Goal: Task Accomplishment & Management: Use online tool/utility

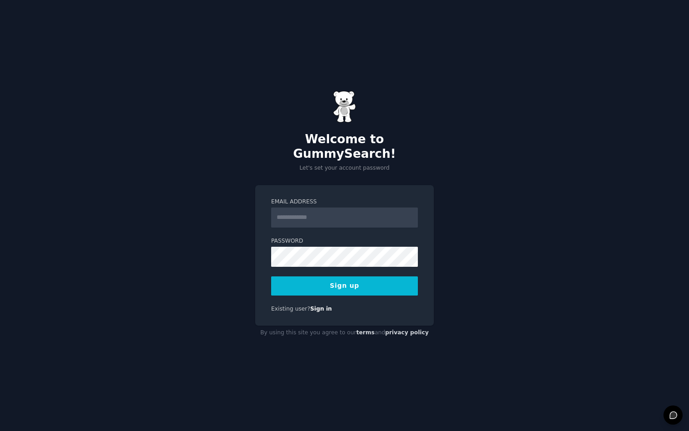
click at [339, 212] on input "Email Address" at bounding box center [344, 217] width 147 height 20
type input "**********"
click at [344, 279] on button "Sign up" at bounding box center [344, 285] width 147 height 19
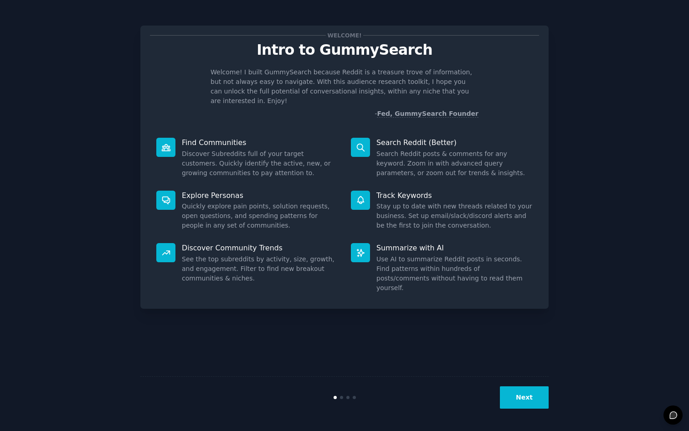
click at [515, 395] on button "Next" at bounding box center [524, 397] width 49 height 22
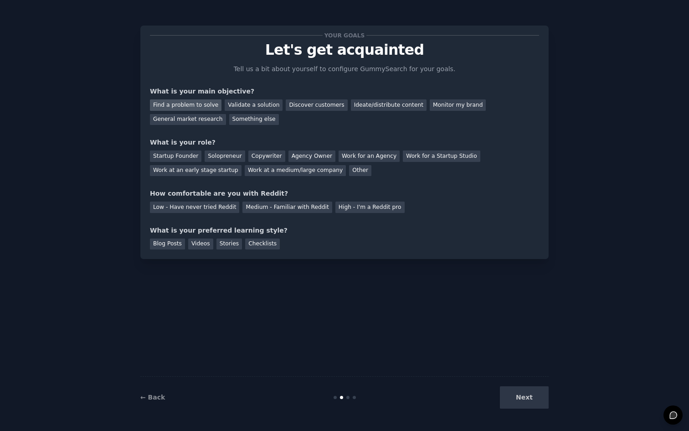
click at [201, 106] on div "Find a problem to solve" at bounding box center [186, 104] width 72 height 11
click at [219, 155] on div "Solopreneur" at bounding box center [225, 155] width 40 height 11
click at [223, 209] on div "Low - Have never tried Reddit" at bounding box center [194, 206] width 89 height 11
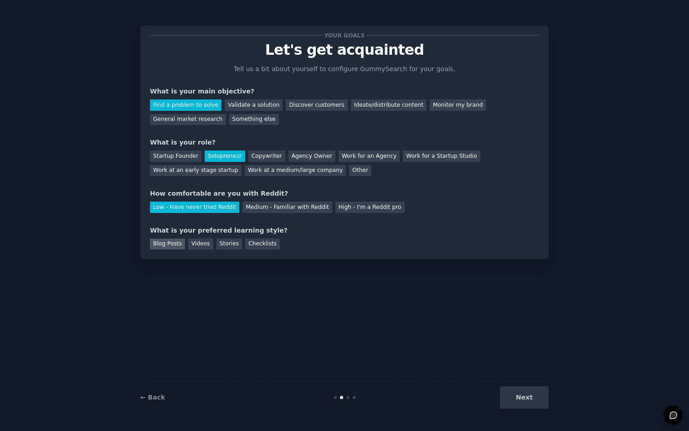
click at [176, 245] on div "Blog Posts" at bounding box center [167, 243] width 35 height 11
click at [535, 398] on button "Next" at bounding box center [524, 397] width 49 height 22
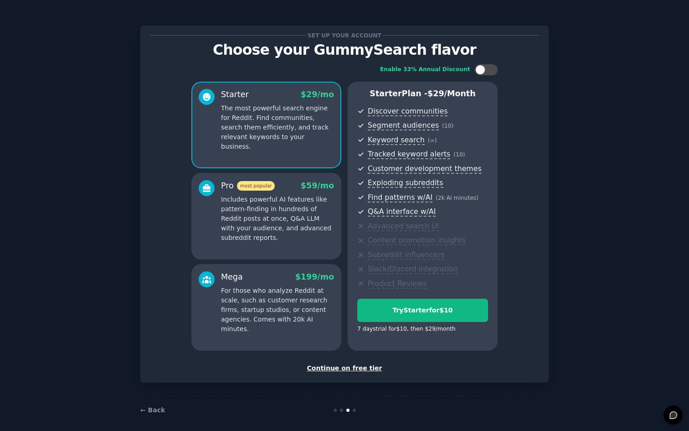
scroll to position [6, 0]
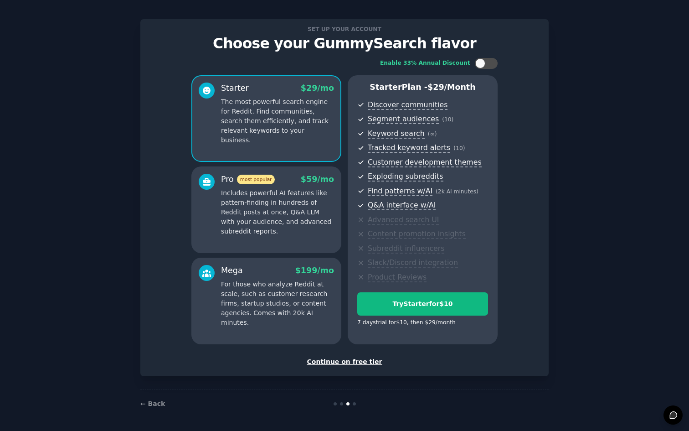
click at [339, 363] on div "Continue on free tier" at bounding box center [344, 362] width 389 height 10
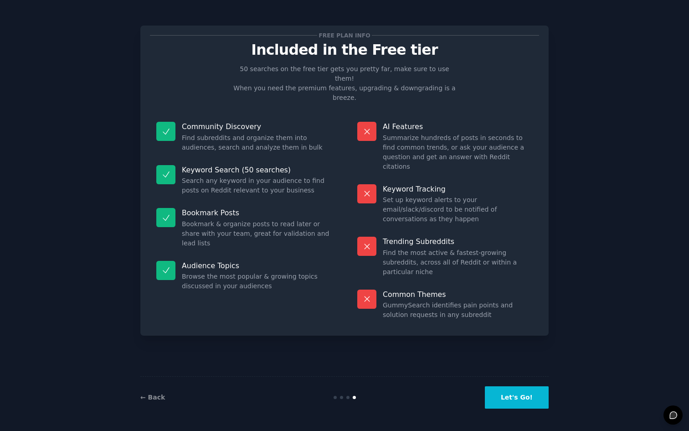
click at [513, 396] on button "Let's Go!" at bounding box center [517, 397] width 64 height 22
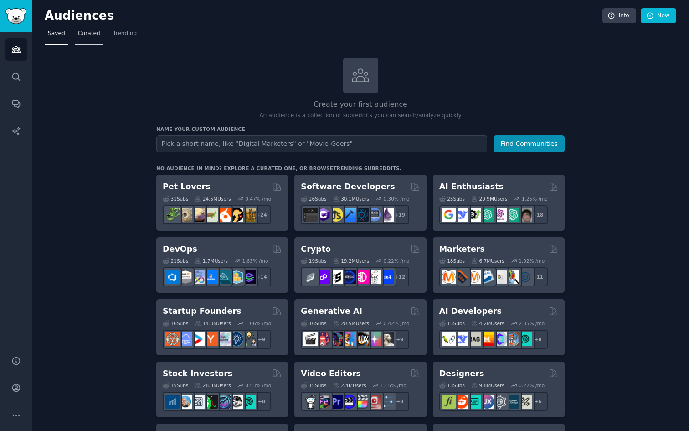
click at [87, 31] on span "Curated" at bounding box center [89, 34] width 22 height 8
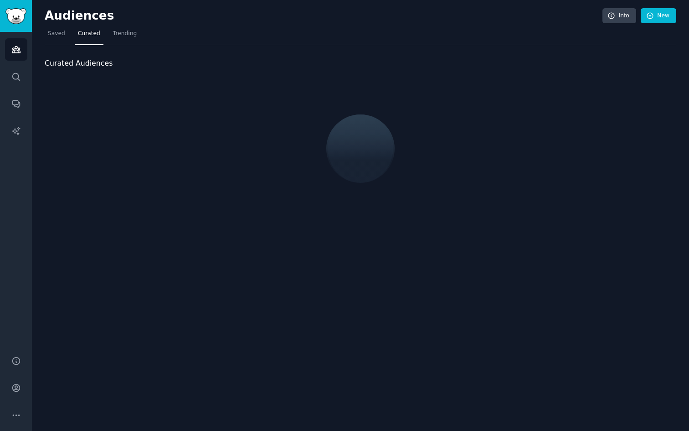
click at [140, 38] on nav "Saved Curated Trending" at bounding box center [360, 35] width 631 height 19
click at [121, 36] on span "Trending" at bounding box center [125, 34] width 24 height 8
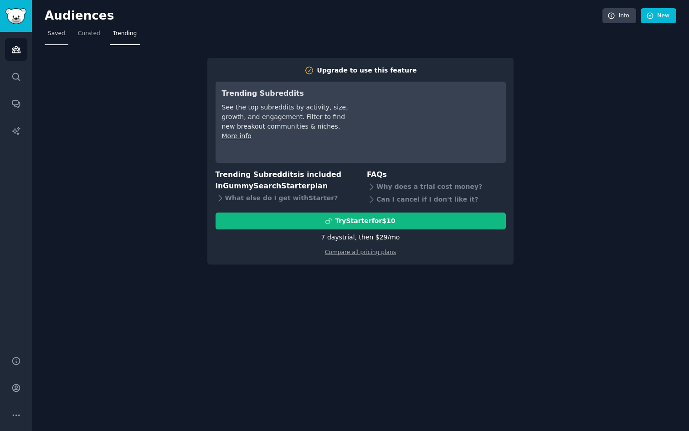
click at [57, 31] on span "Saved" at bounding box center [56, 34] width 17 height 8
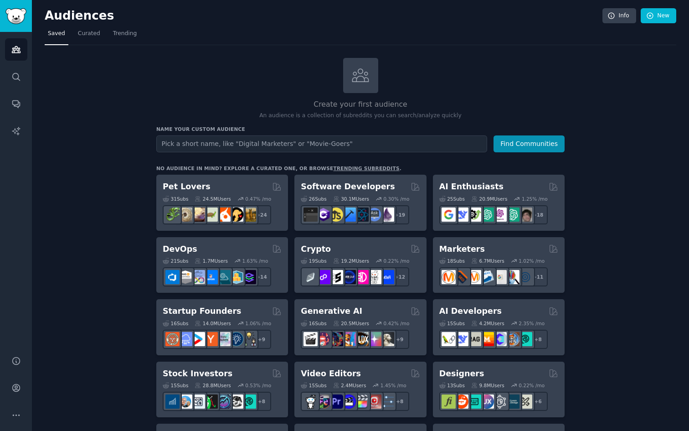
click at [262, 145] on input "text" at bounding box center [321, 143] width 331 height 17
type input "pet project"
click at [493, 135] on button "Find Communities" at bounding box center [528, 143] width 71 height 17
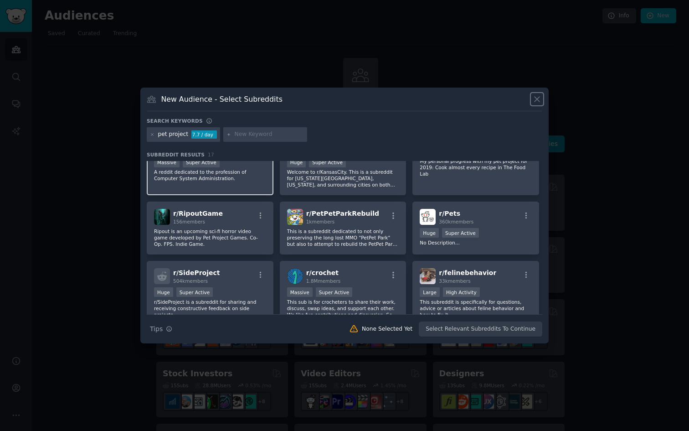
scroll to position [43, 0]
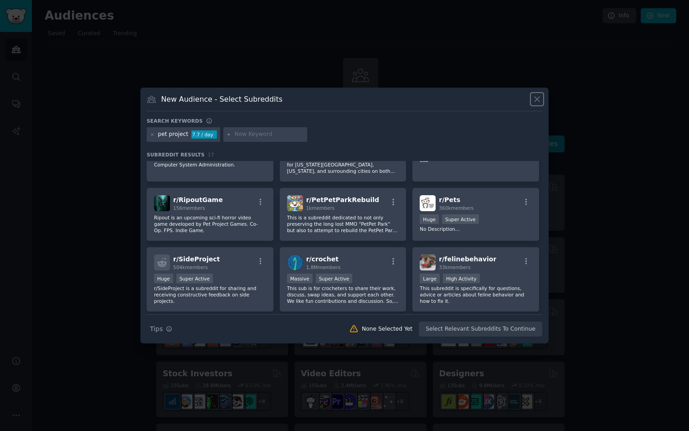
click at [538, 98] on icon at bounding box center [537, 99] width 10 height 10
